Goal: Task Accomplishment & Management: Manage account settings

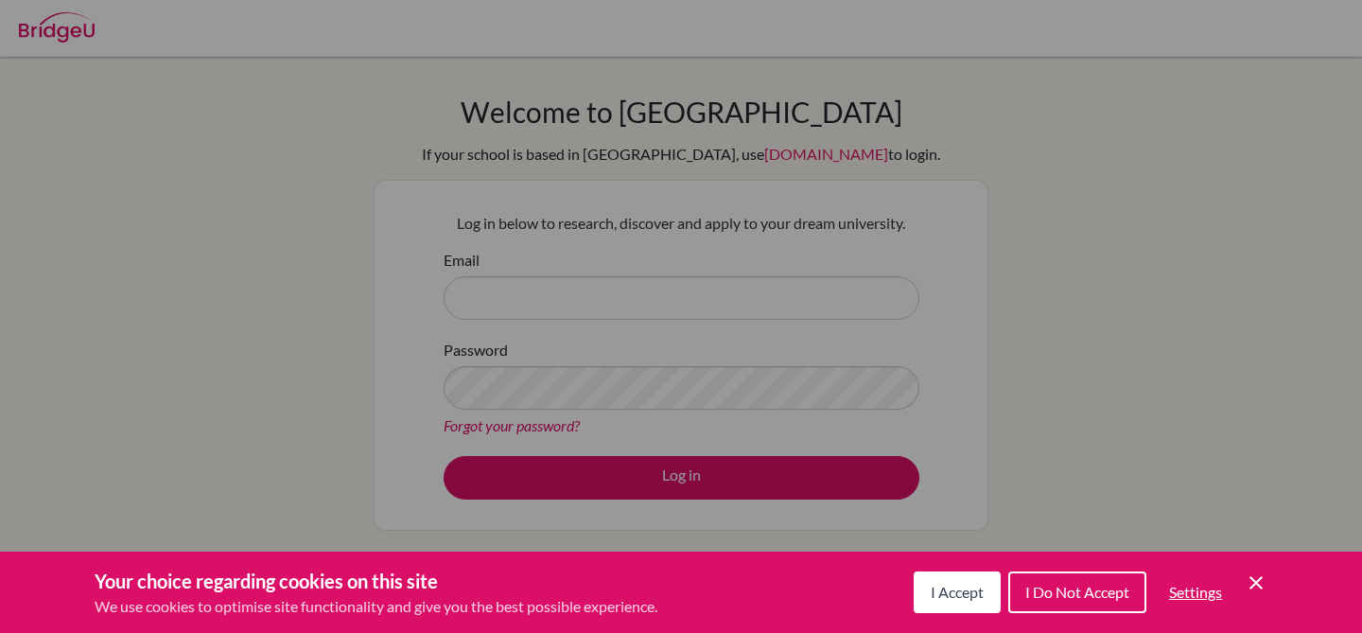
click at [951, 609] on button "I Accept" at bounding box center [957, 592] width 87 height 42
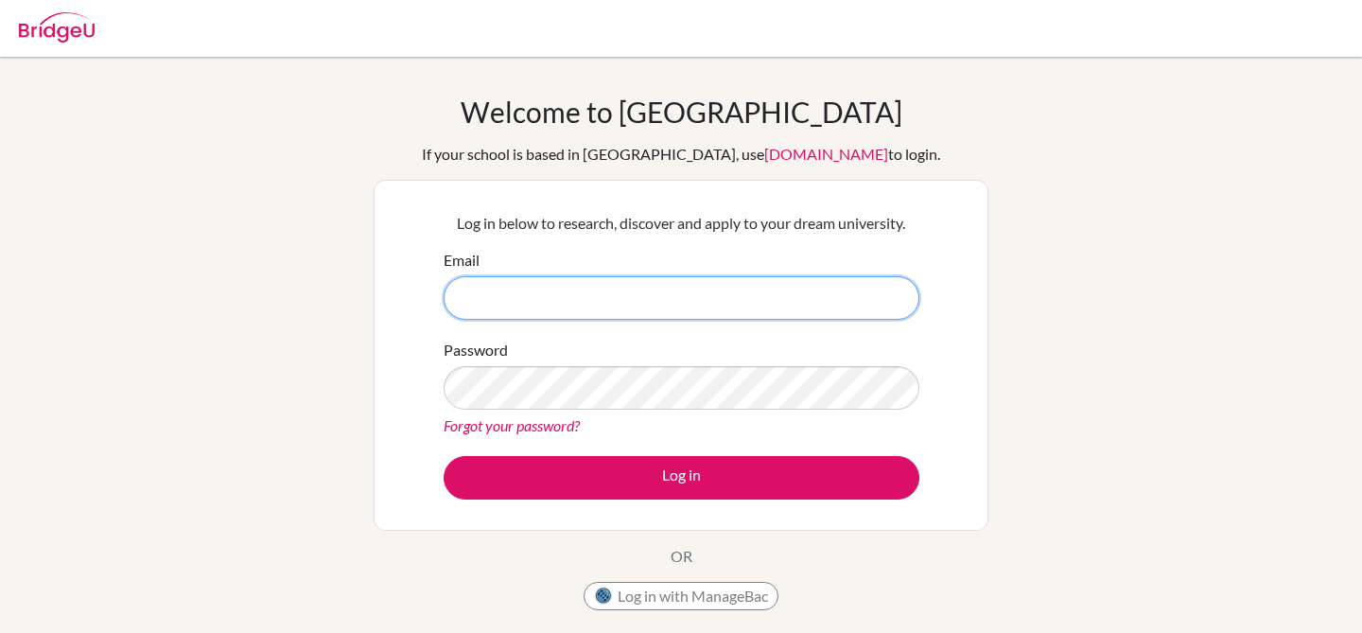
click at [657, 284] on input "Email" at bounding box center [682, 298] width 476 height 44
type input "[EMAIL_ADDRESS][DOMAIN_NAME]"
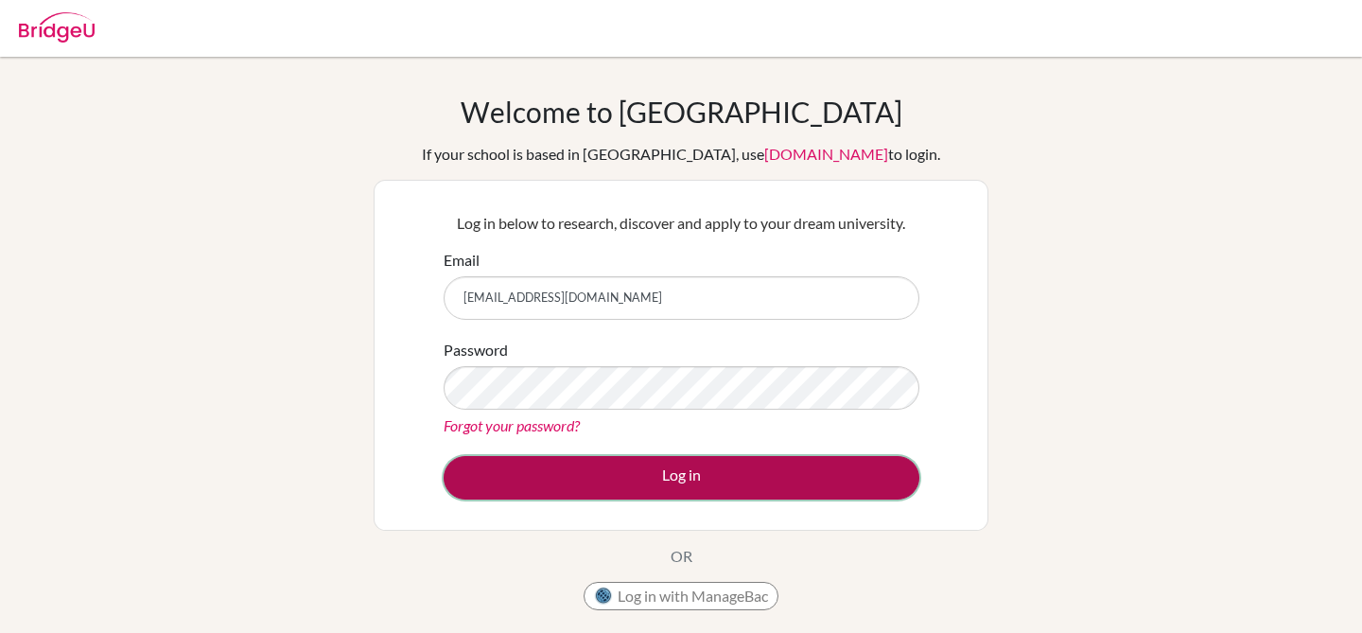
click at [654, 482] on button "Log in" at bounding box center [682, 478] width 476 height 44
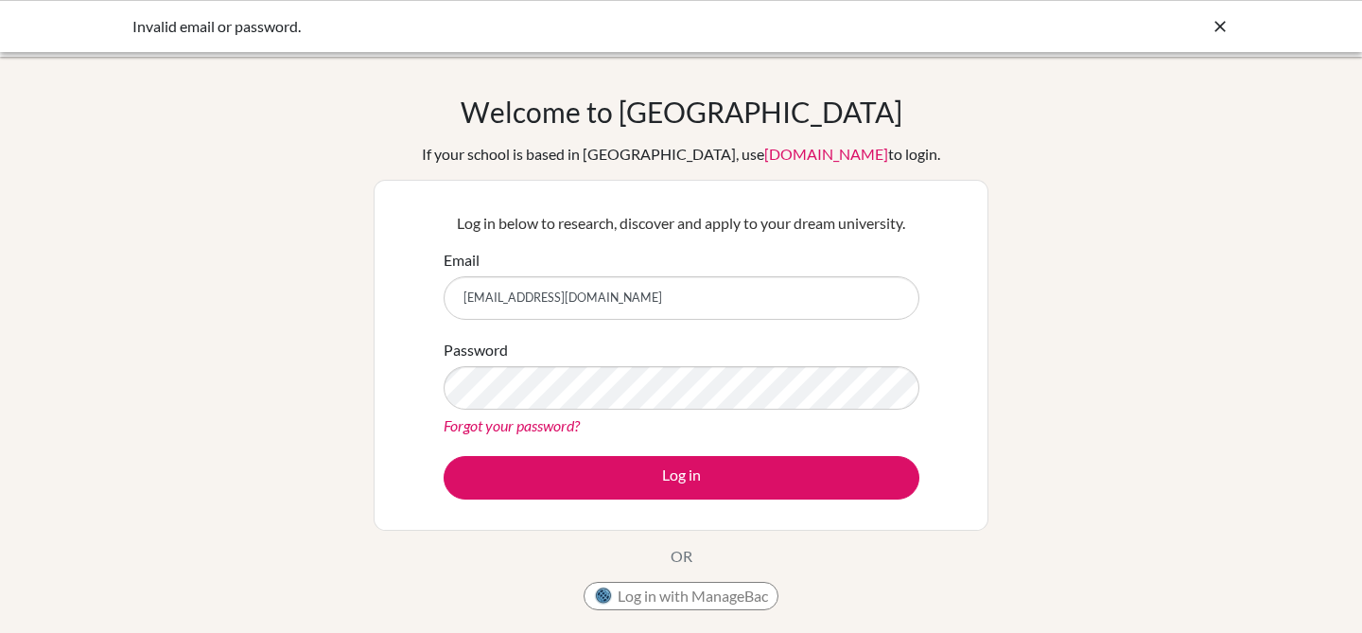
click at [526, 423] on link "Forgot your password?" at bounding box center [512, 425] width 136 height 18
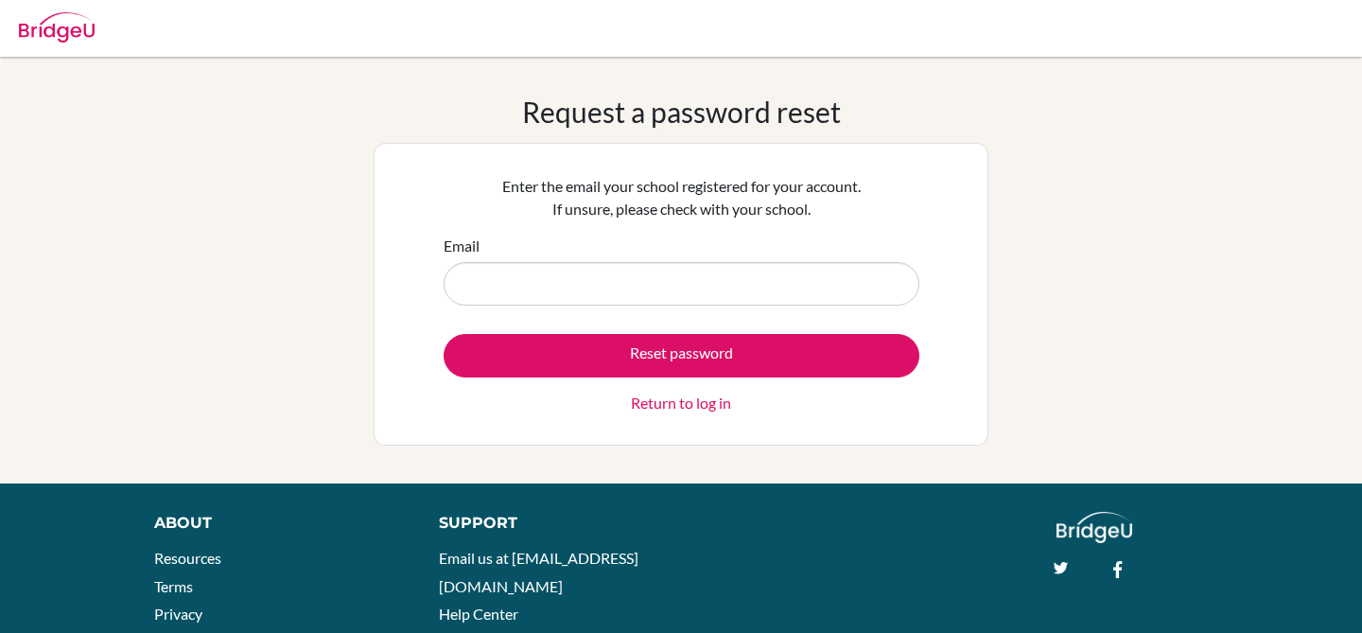
click at [548, 293] on input "Email" at bounding box center [682, 284] width 476 height 44
type input "[EMAIL_ADDRESS][DOMAIN_NAME]"
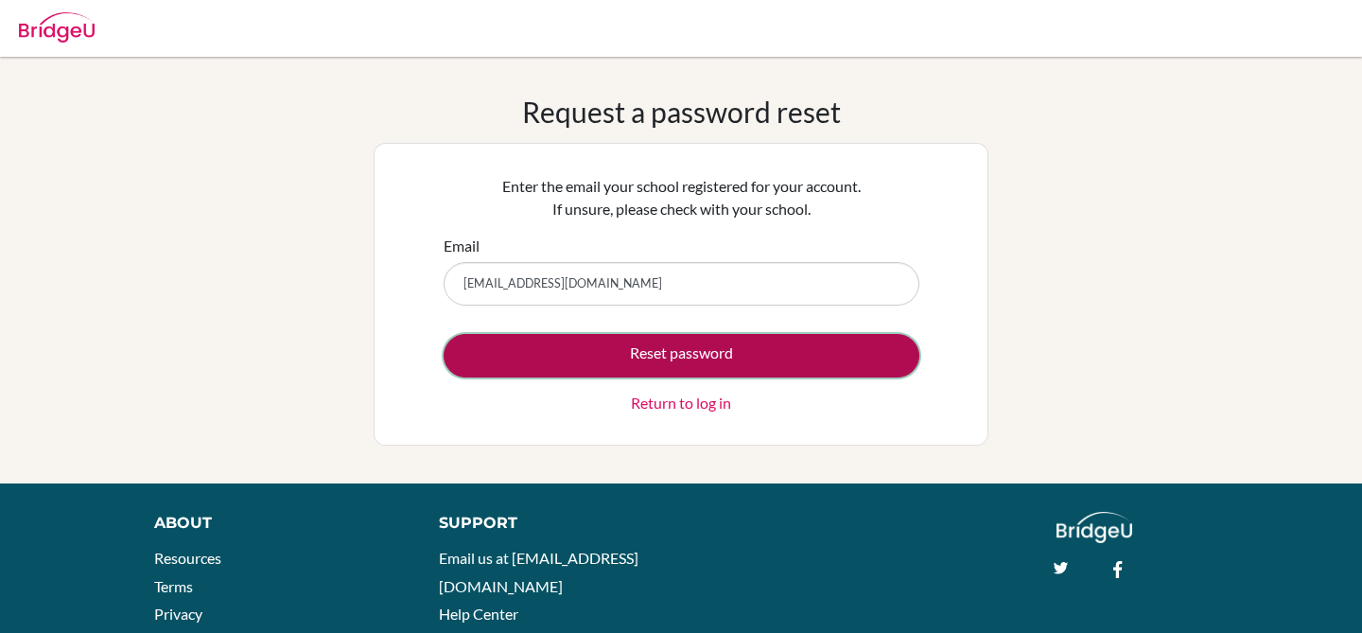
click at [585, 348] on button "Reset password" at bounding box center [682, 356] width 476 height 44
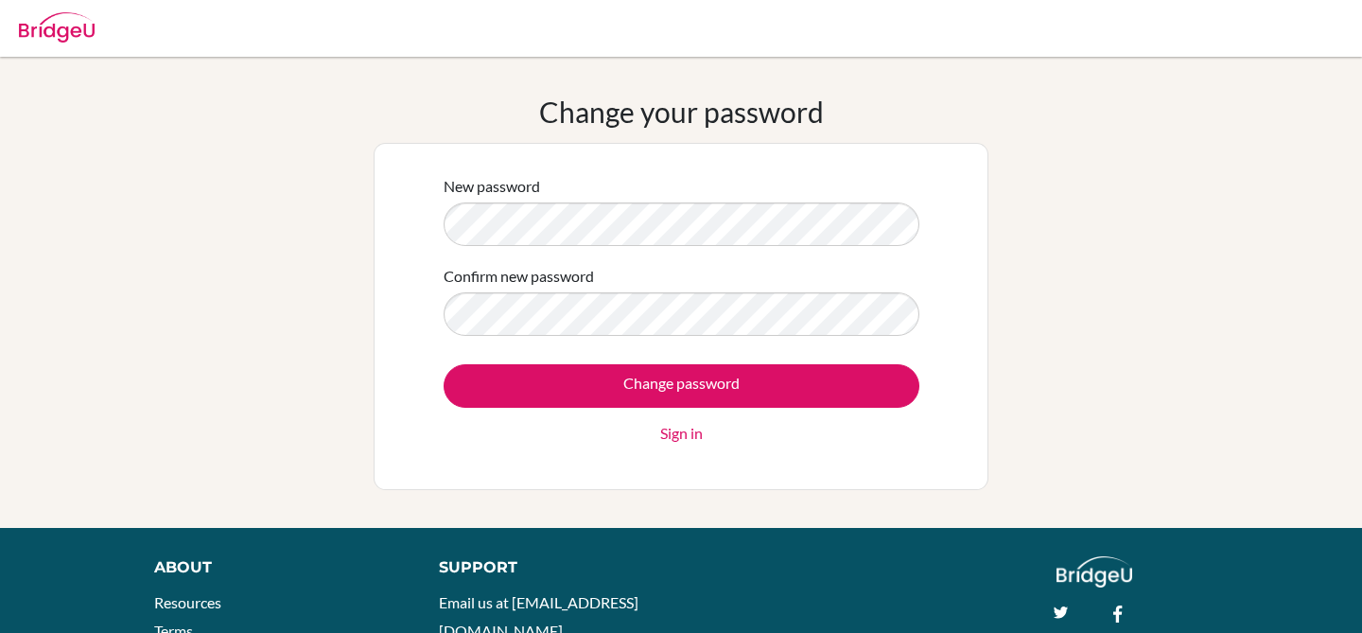
click at [632, 290] on div "Confirm new password" at bounding box center [682, 300] width 476 height 71
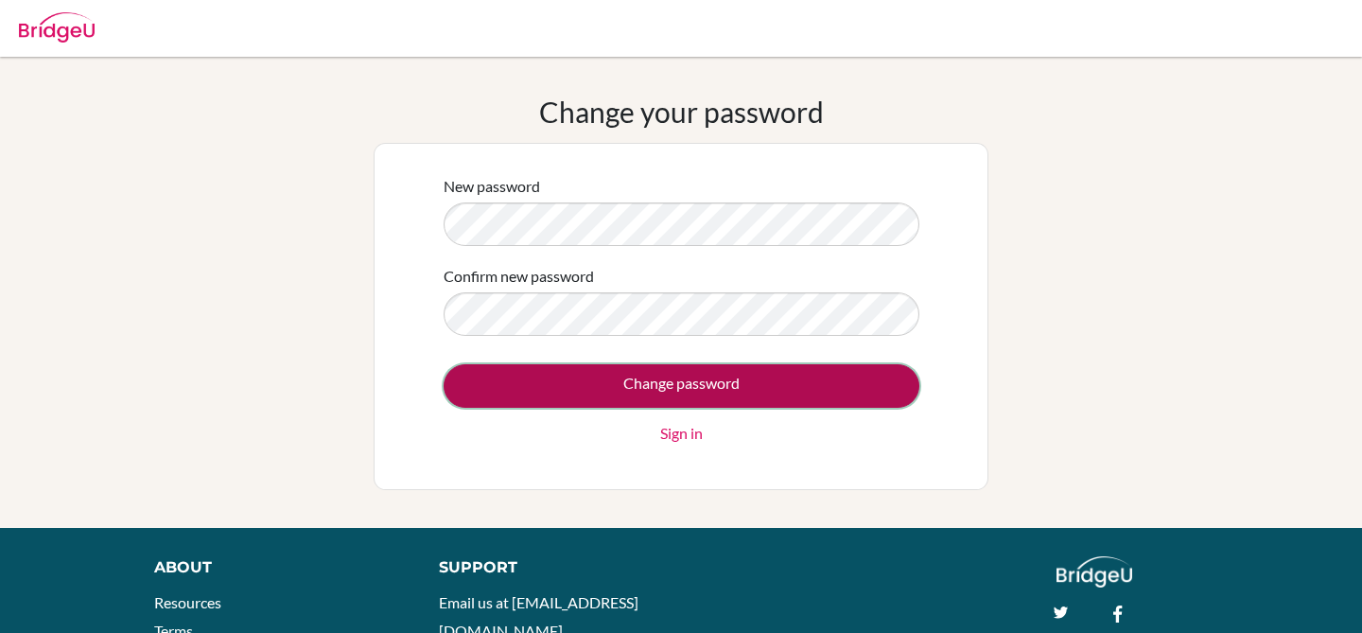
click at [637, 391] on input "Change password" at bounding box center [682, 386] width 476 height 44
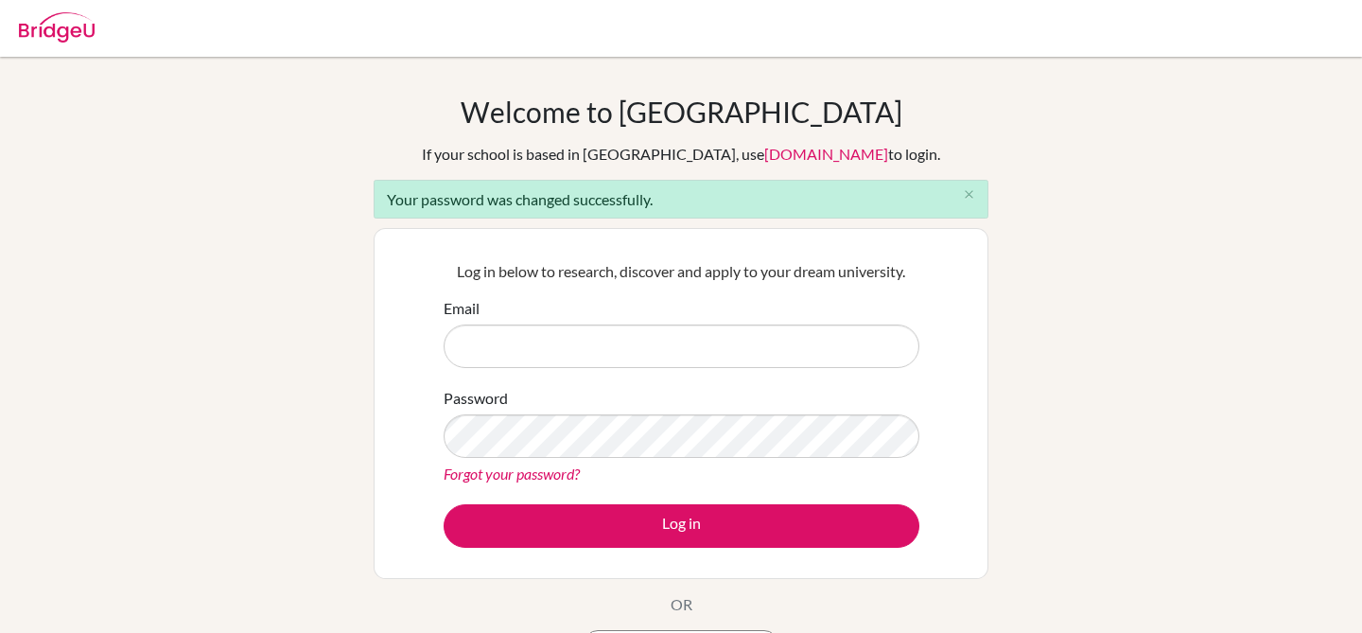
click at [598, 356] on input "Email" at bounding box center [682, 346] width 476 height 44
type input "[EMAIL_ADDRESS][DOMAIN_NAME]"
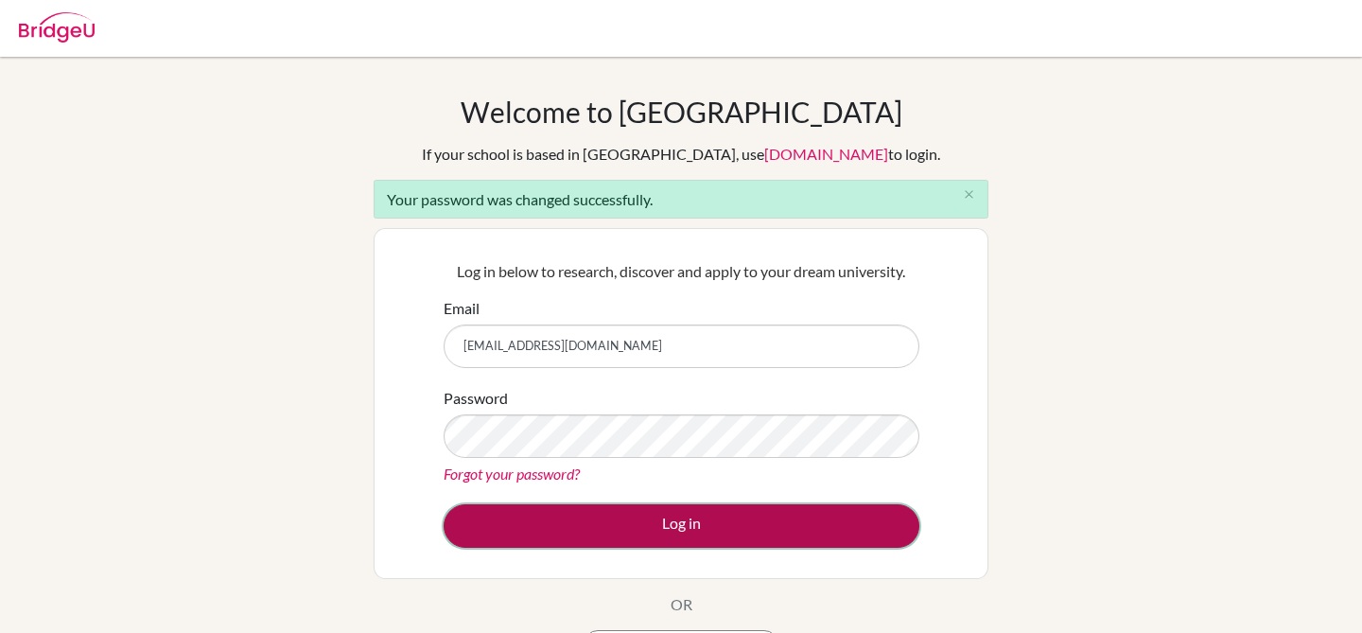
click at [626, 522] on button "Log in" at bounding box center [682, 526] width 476 height 44
